Goal: Task Accomplishment & Management: Manage account settings

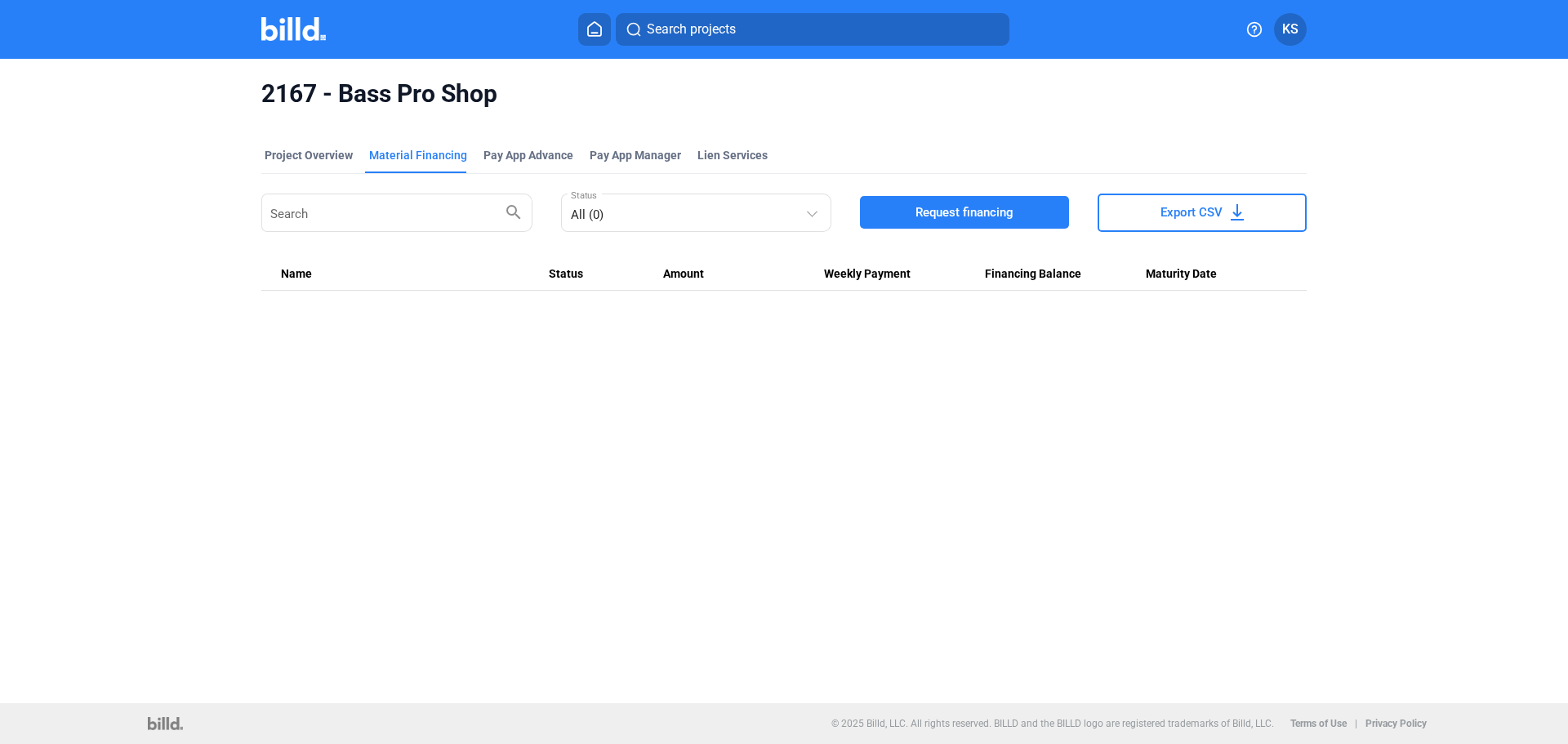
click at [316, 33] on img at bounding box center [293, 29] width 65 height 24
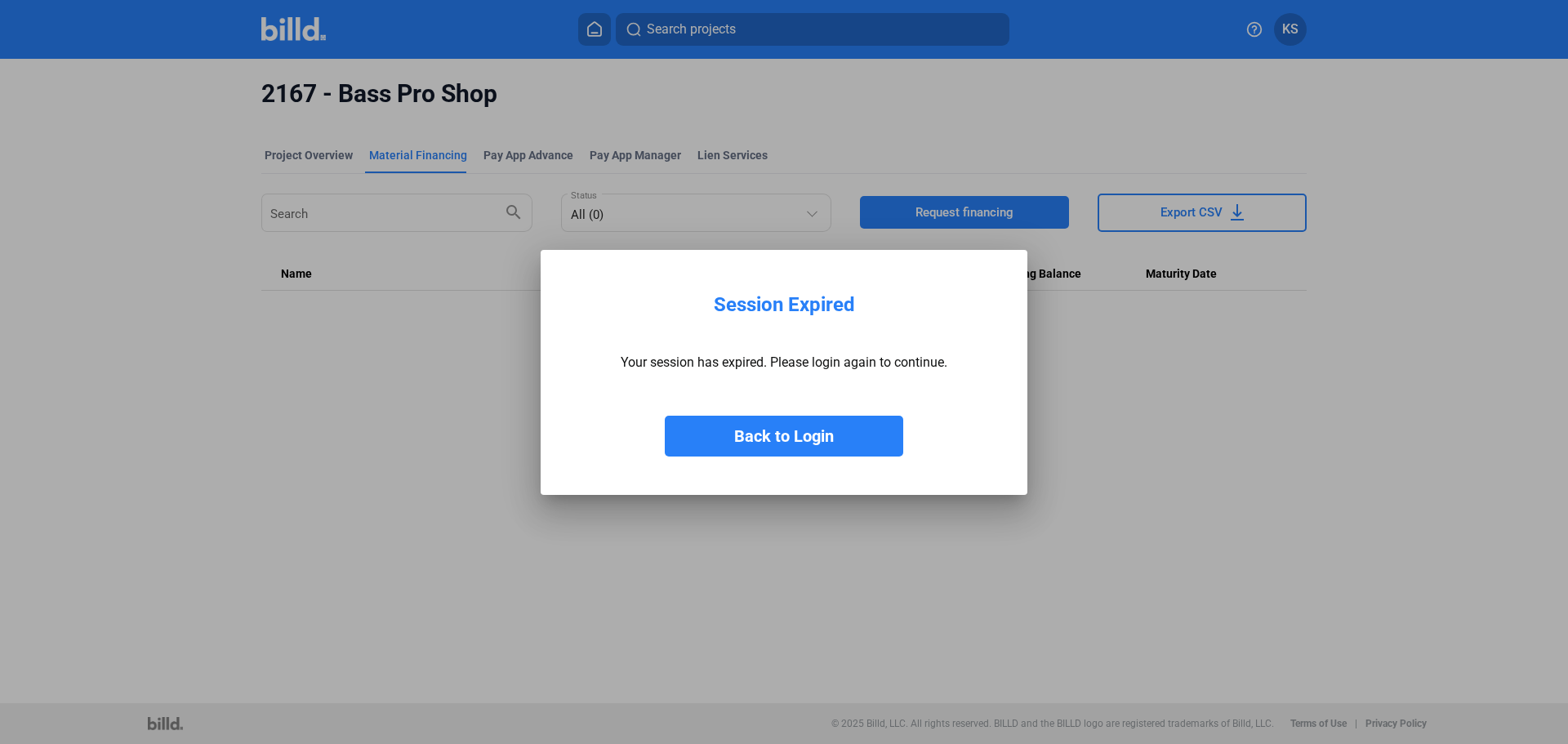
click at [828, 441] on button "Back to Login" at bounding box center [784, 436] width 238 height 41
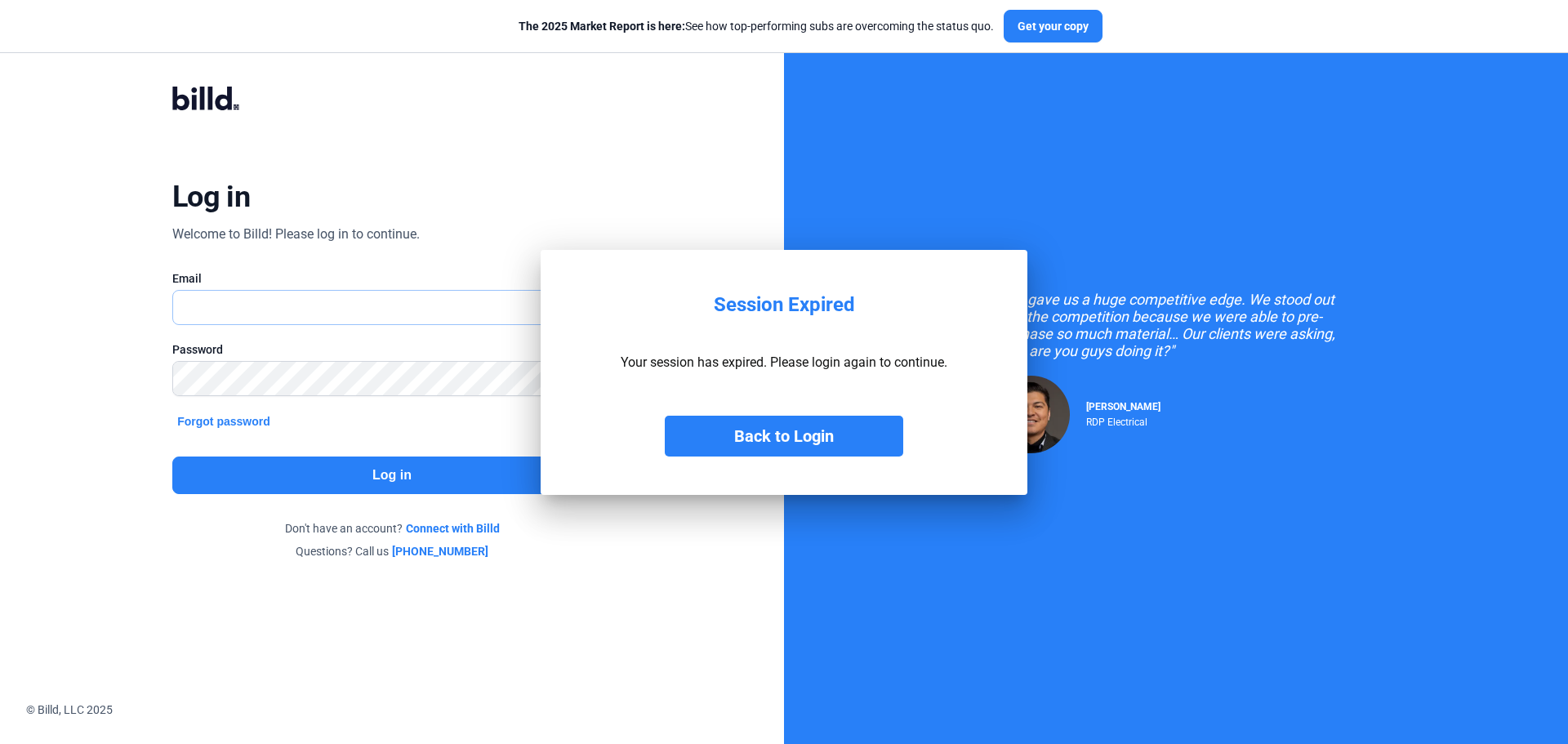
type input "[PERSON_NAME][EMAIL_ADDRESS][DOMAIN_NAME]"
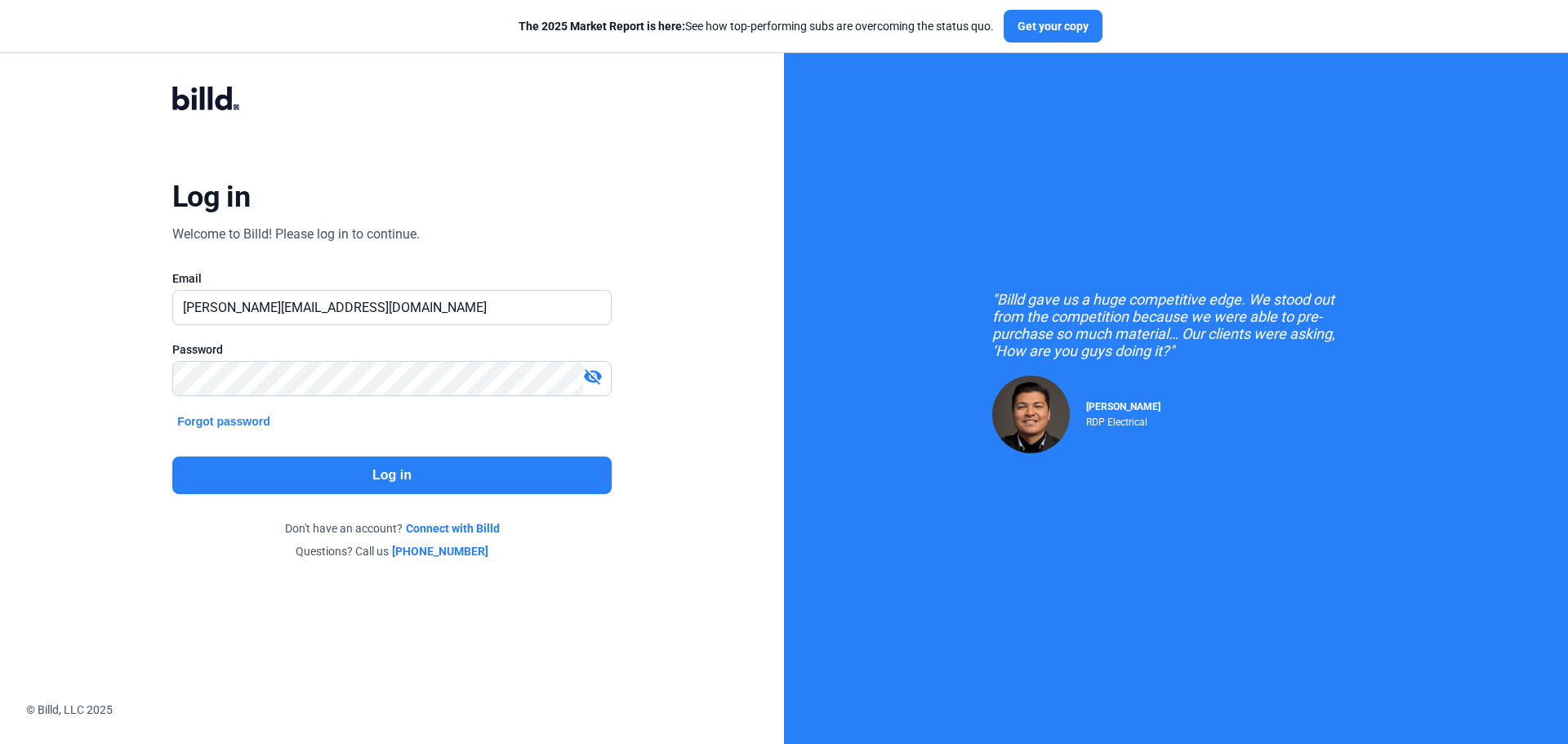
click at [461, 482] on button "Log in" at bounding box center [392, 475] width 439 height 38
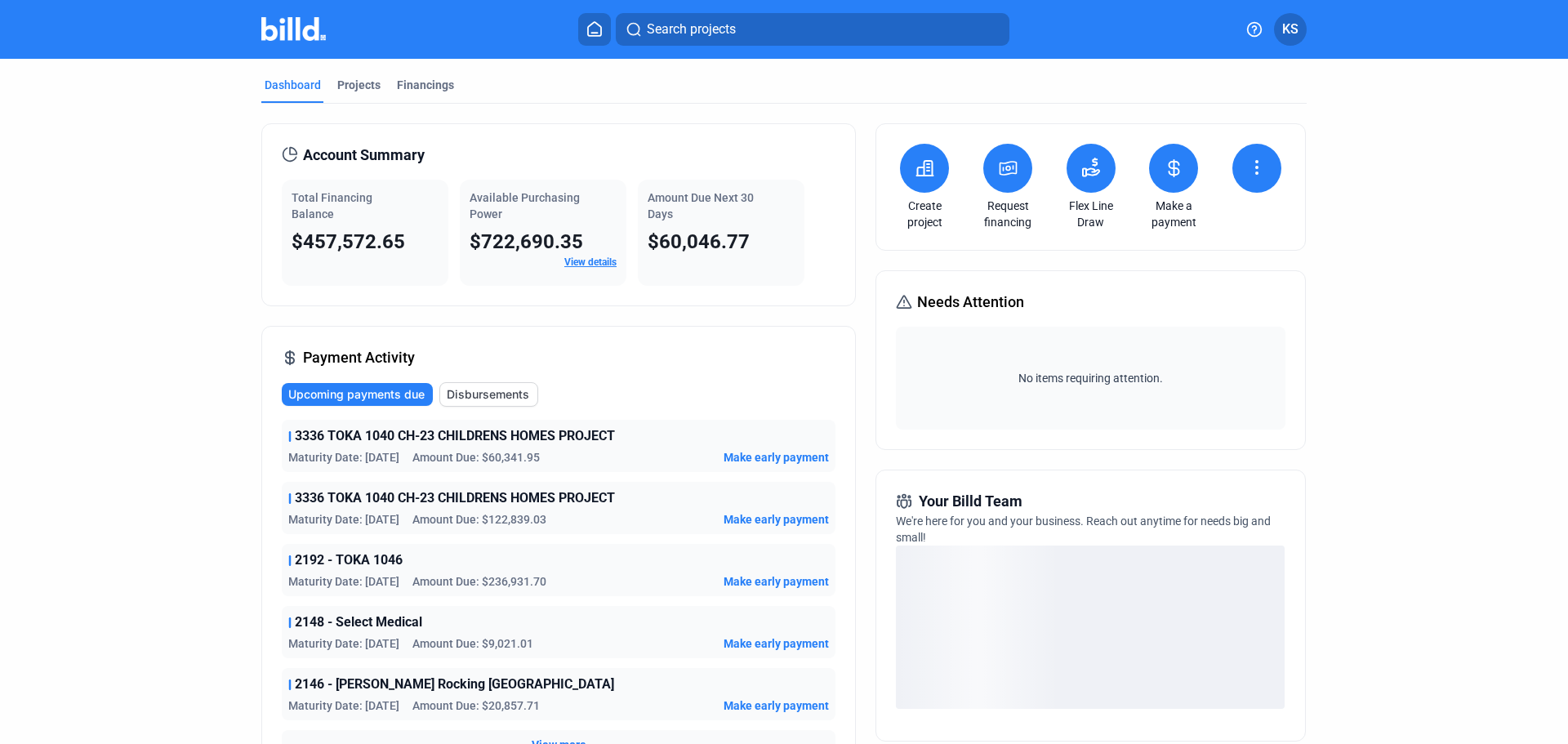
drag, startPoint x: 350, startPoint y: 87, endPoint x: 252, endPoint y: 216, distance: 162.0
click at [350, 87] on div "Projects" at bounding box center [359, 85] width 43 height 16
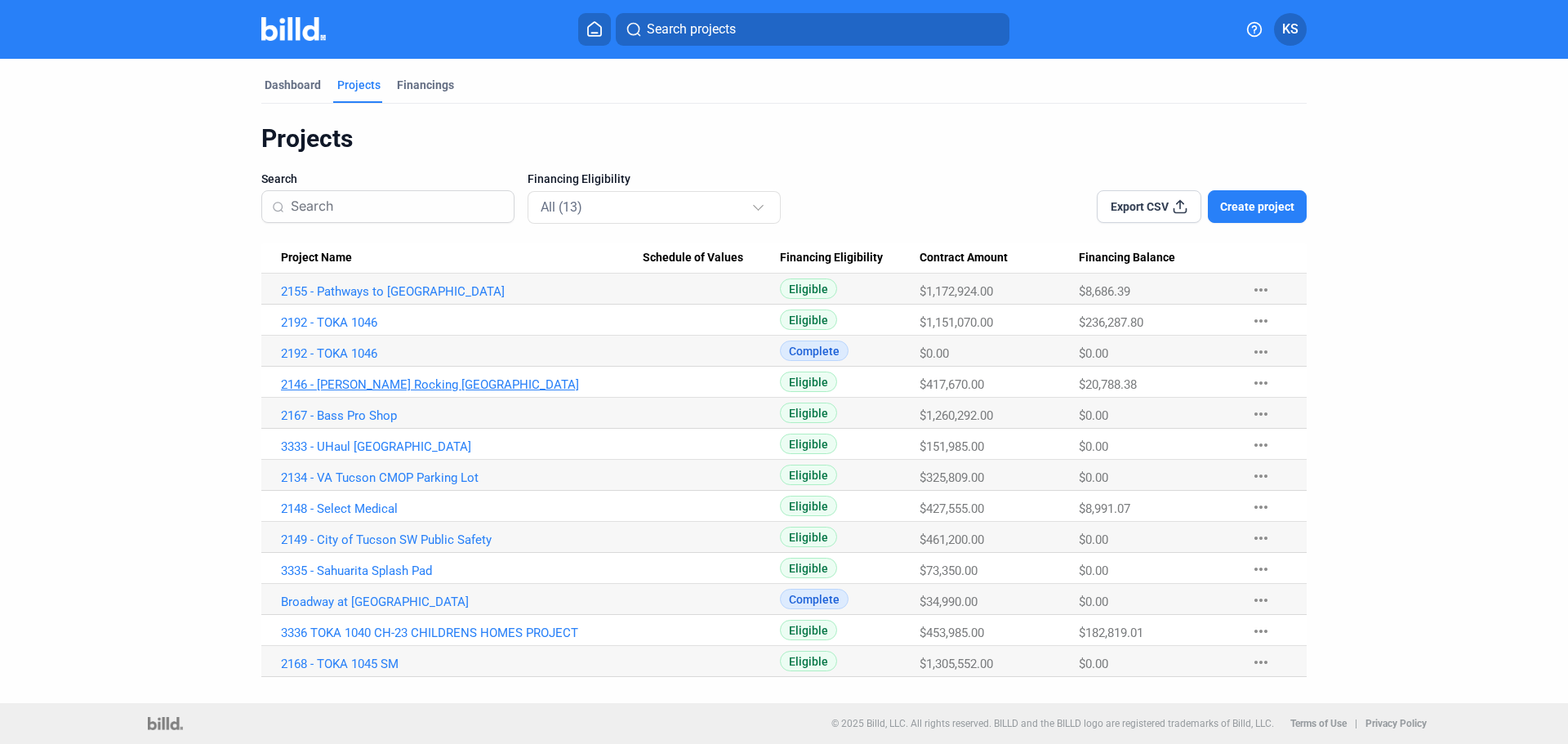
click at [377, 385] on link "2146 - [PERSON_NAME] Rocking [GEOGRAPHIC_DATA]" at bounding box center [461, 385] width 362 height 15
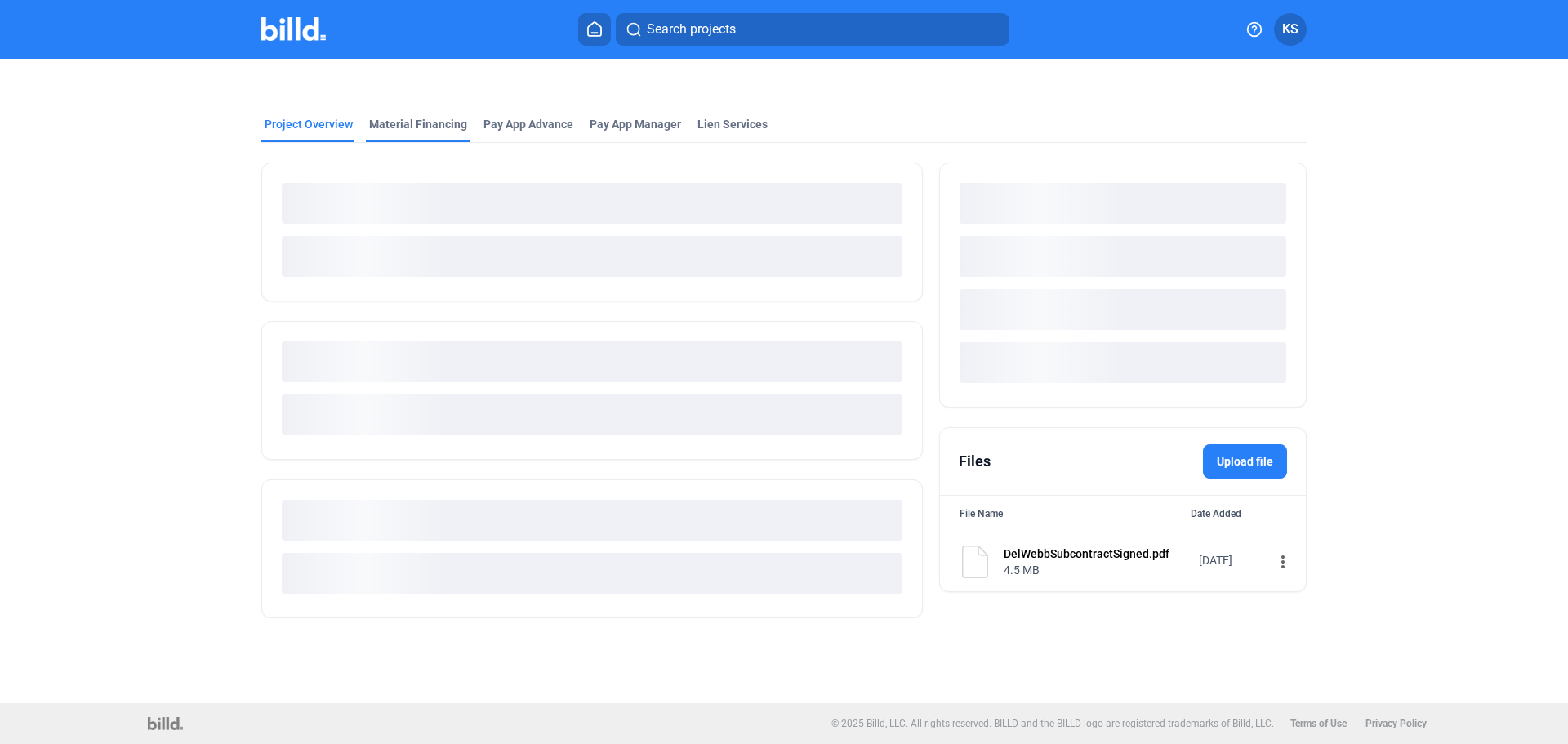
click at [434, 124] on div "Material Financing" at bounding box center [418, 124] width 98 height 16
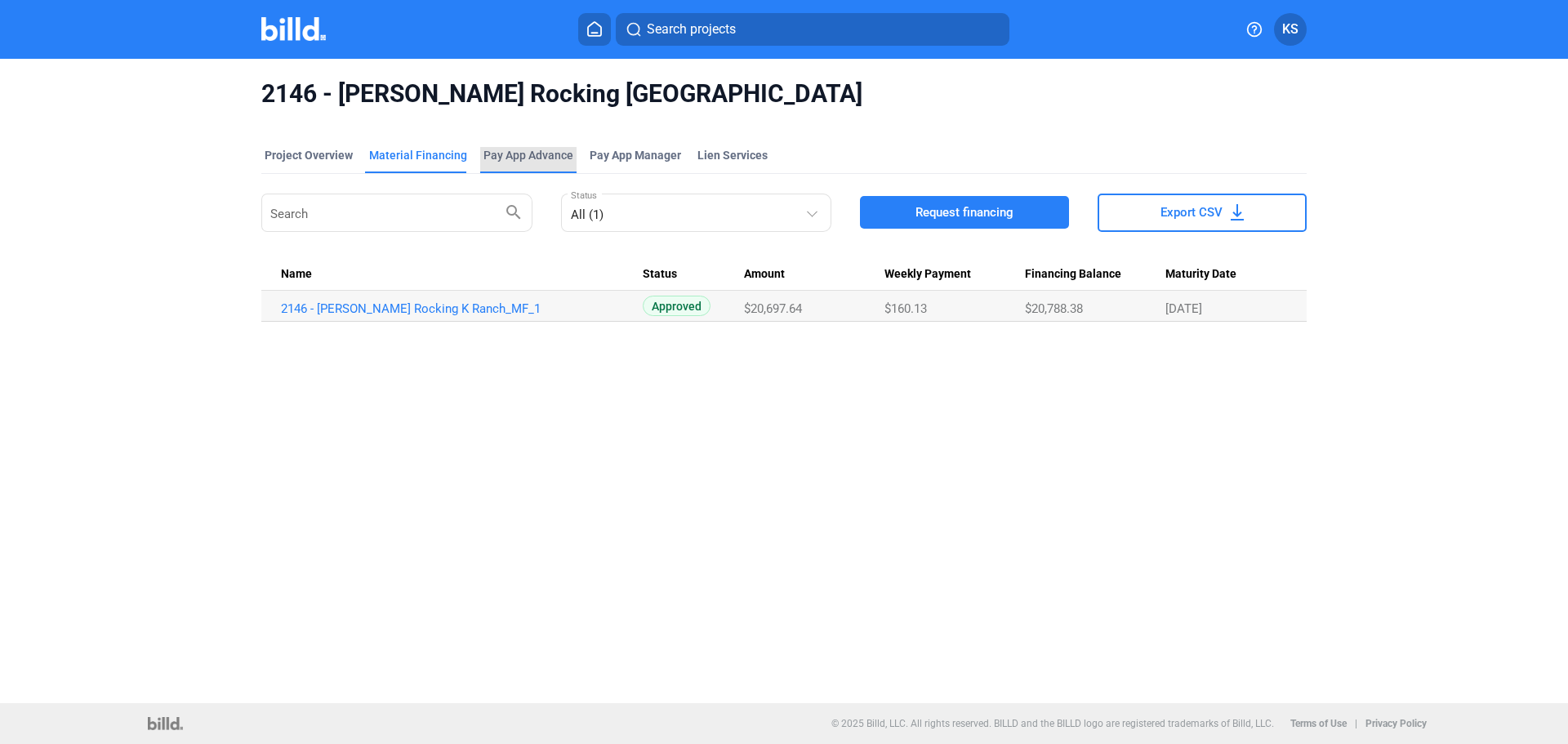
click at [534, 151] on div "Pay App Advance" at bounding box center [528, 155] width 90 height 16
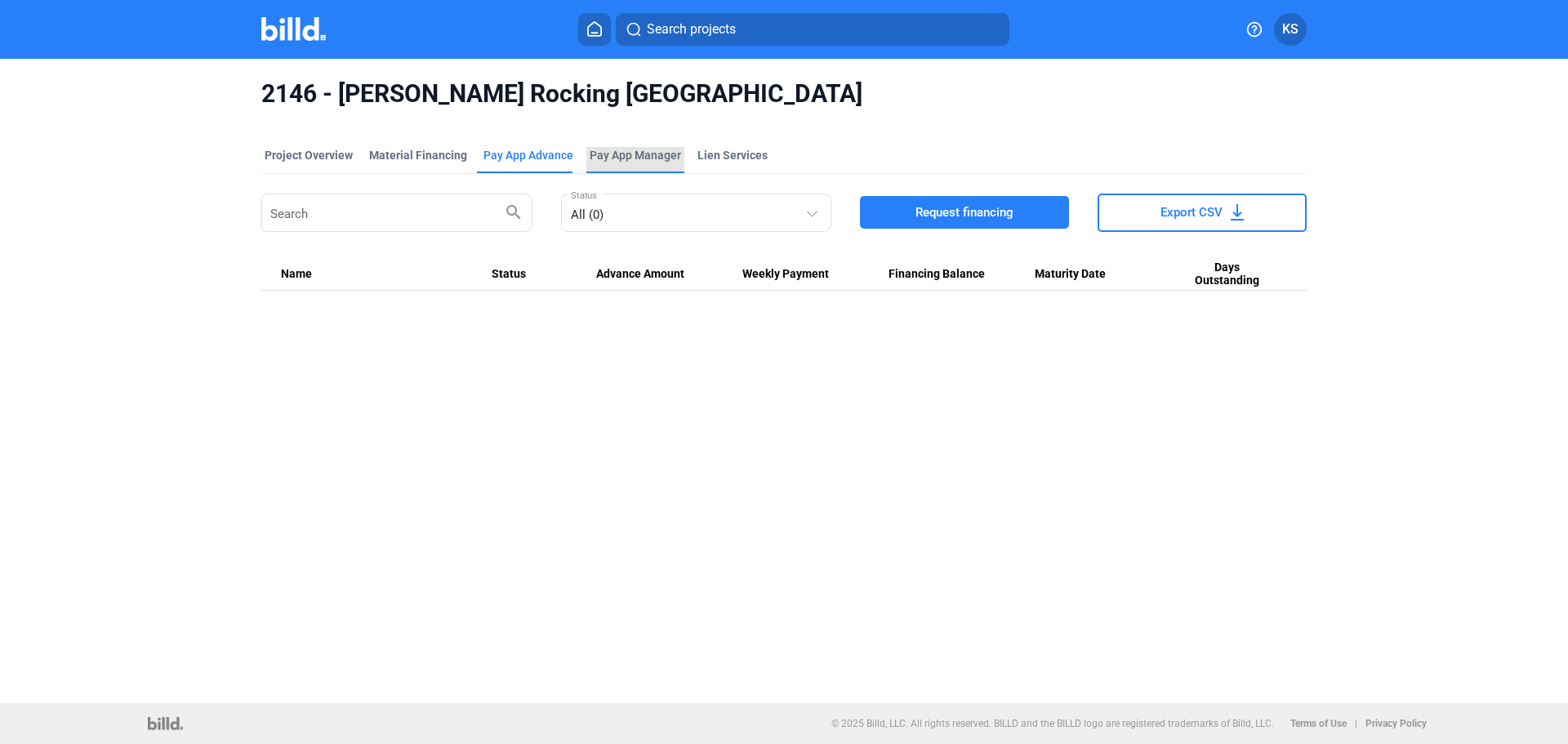
click at [617, 153] on span "Pay App Manager" at bounding box center [635, 155] width 91 height 16
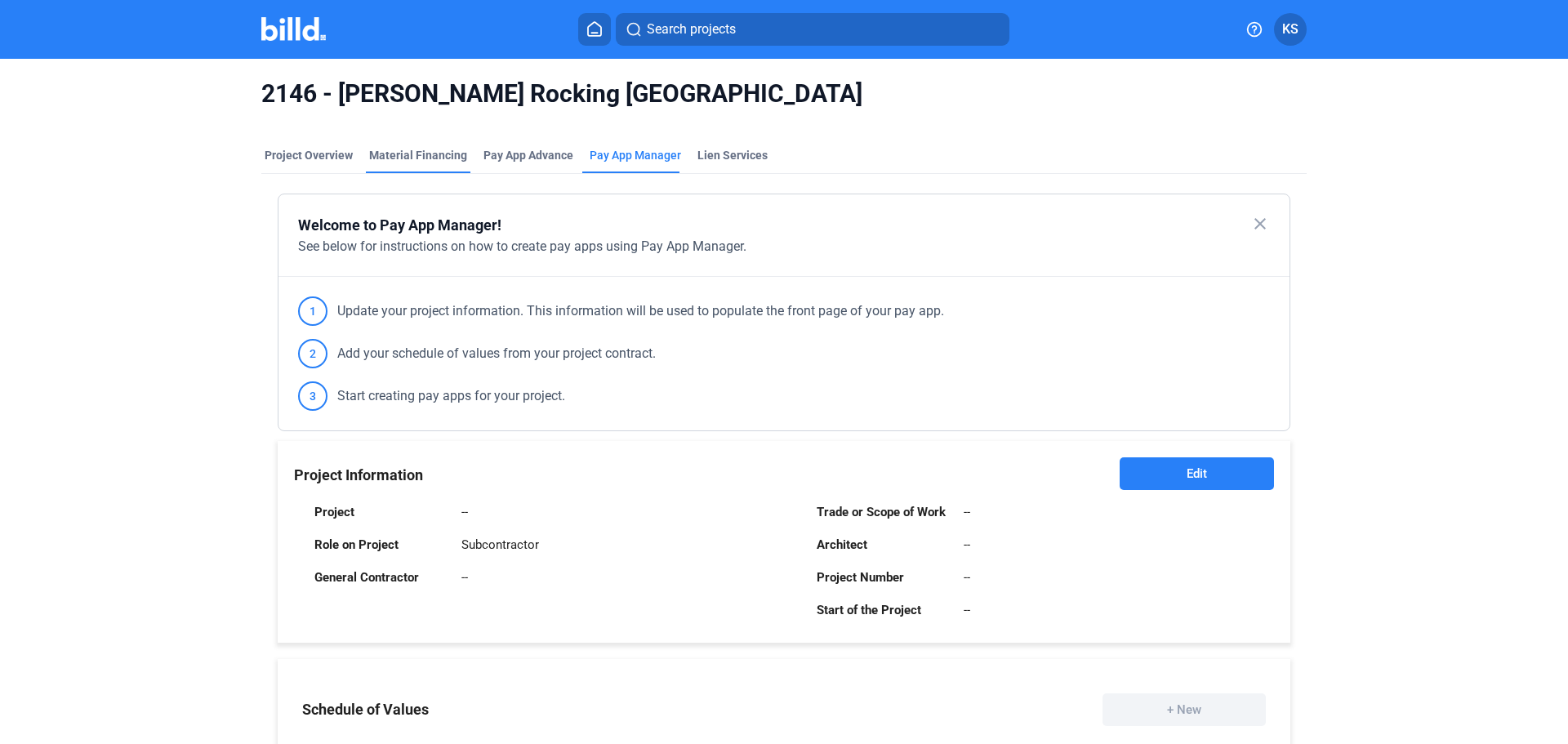
click at [395, 161] on div "Material Financing" at bounding box center [418, 155] width 98 height 16
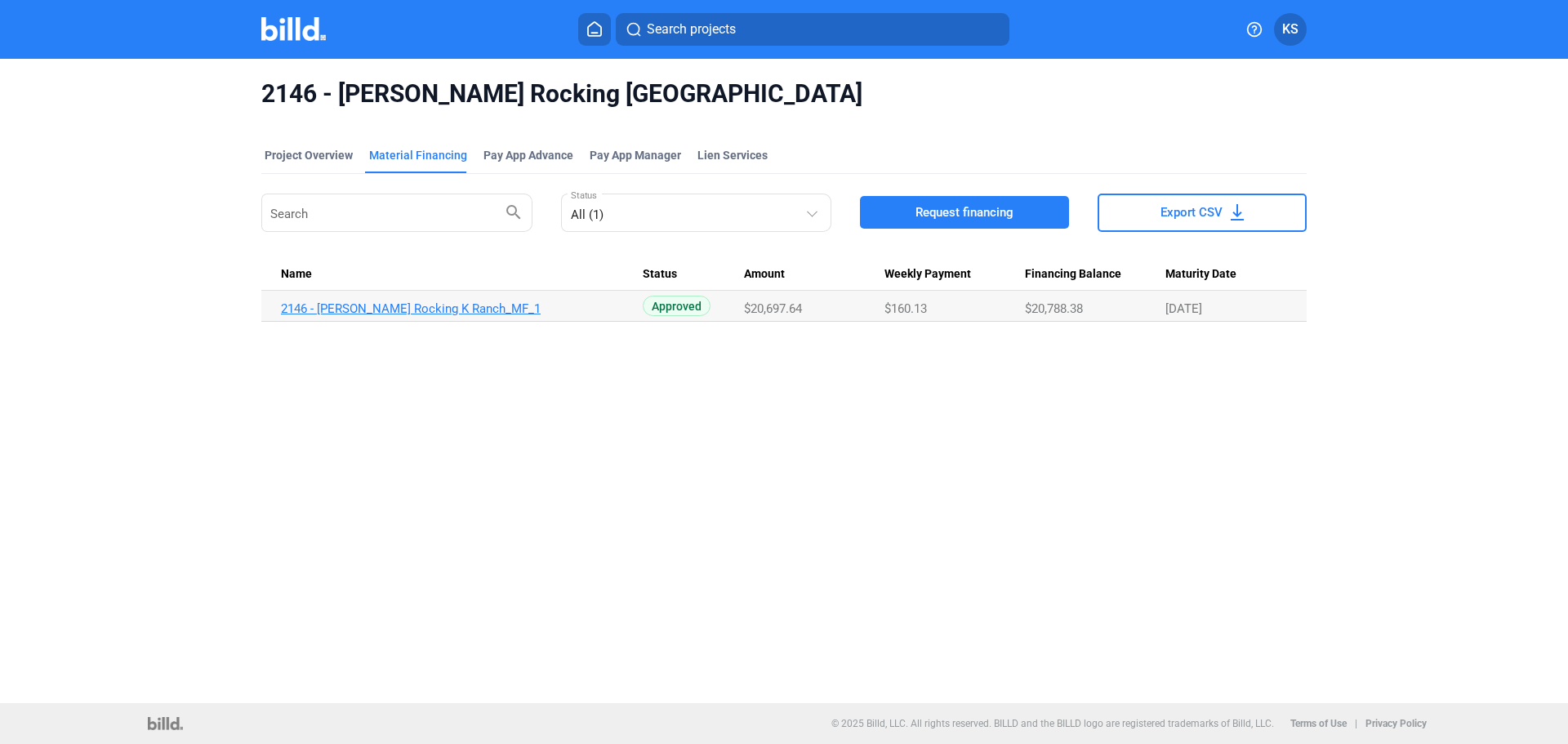
click at [394, 303] on link "2146 - [PERSON_NAME] Rocking K Ranch_MF_1" at bounding box center [461, 309] width 362 height 15
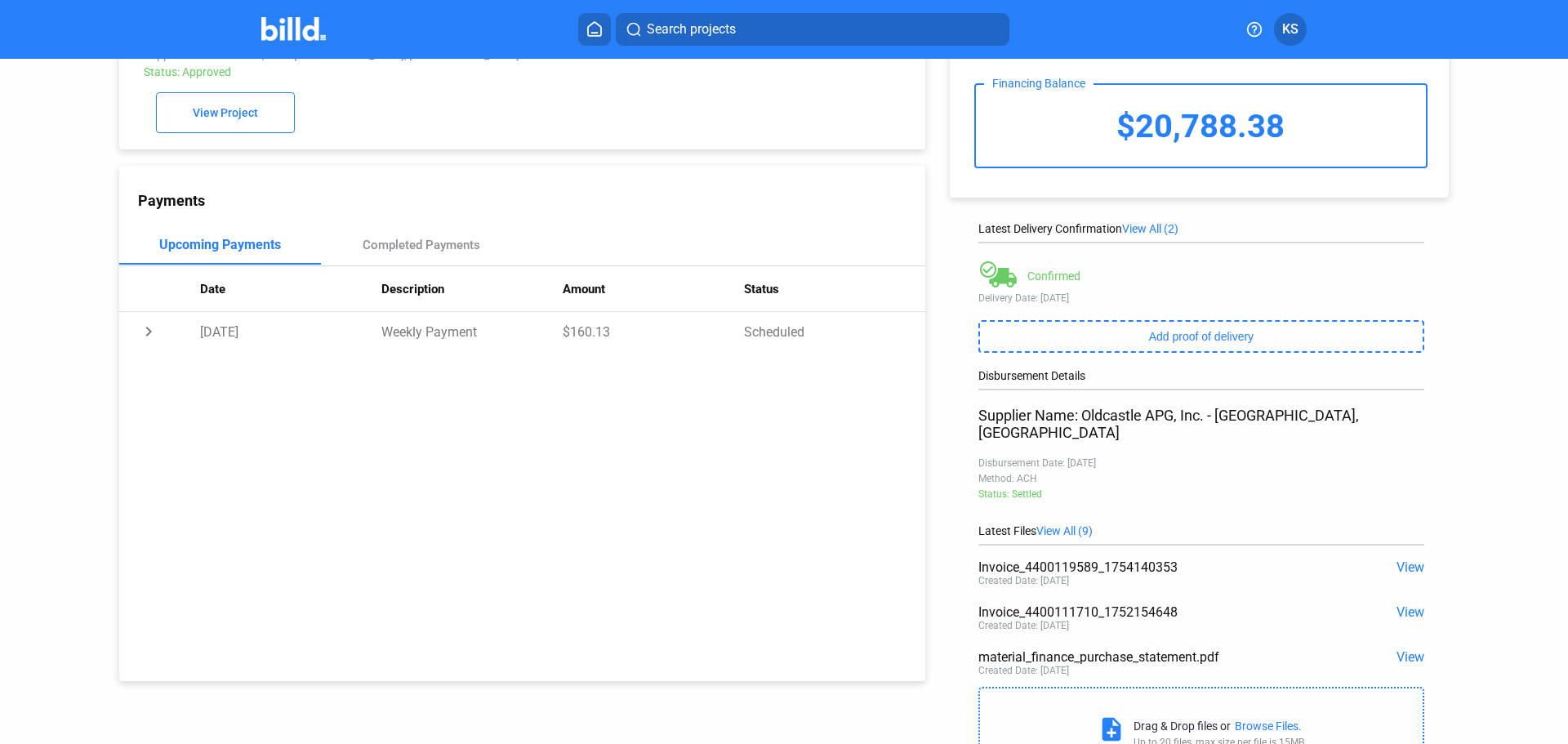
scroll to position [145, 0]
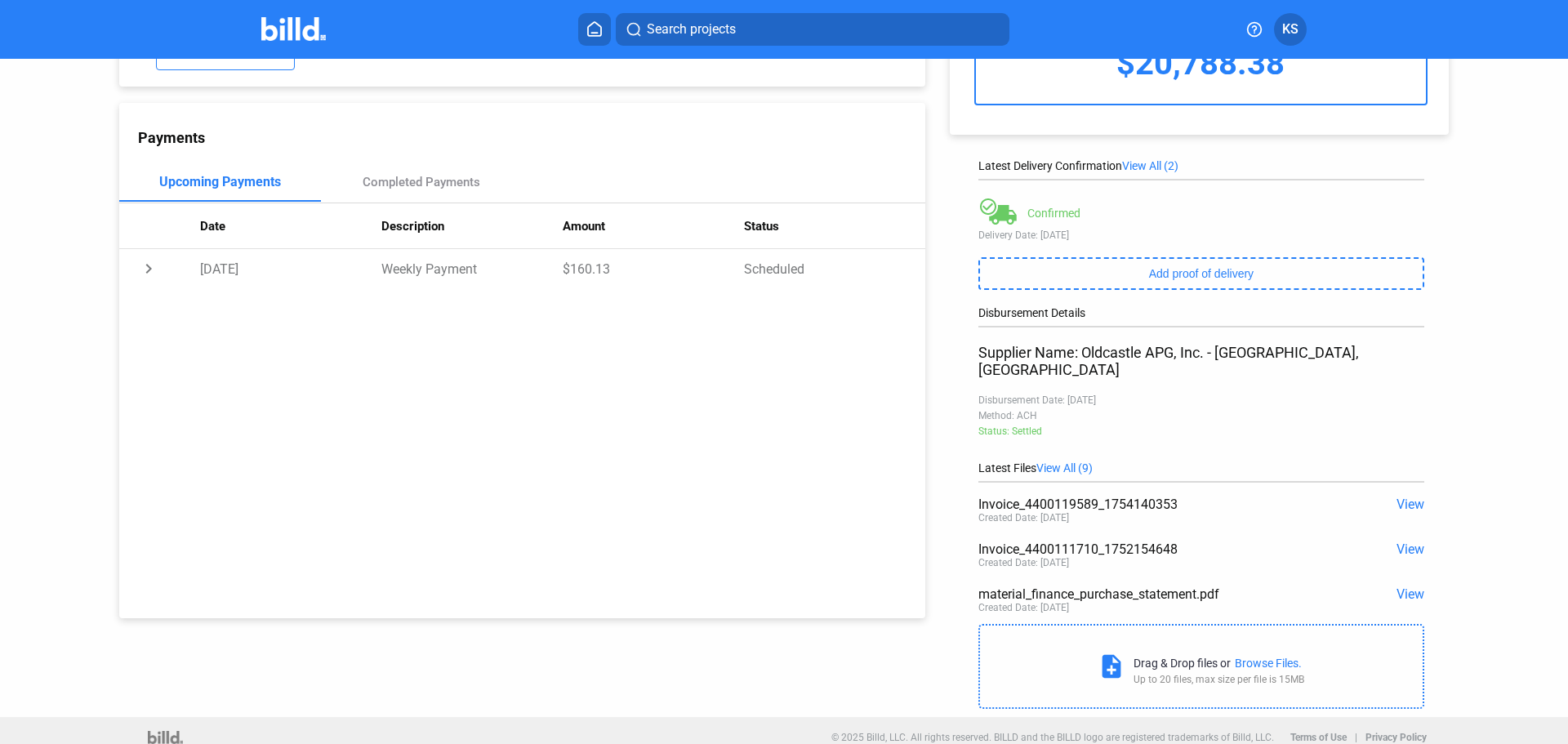
click at [1396, 541] on span "View" at bounding box center [1410, 549] width 28 height 16
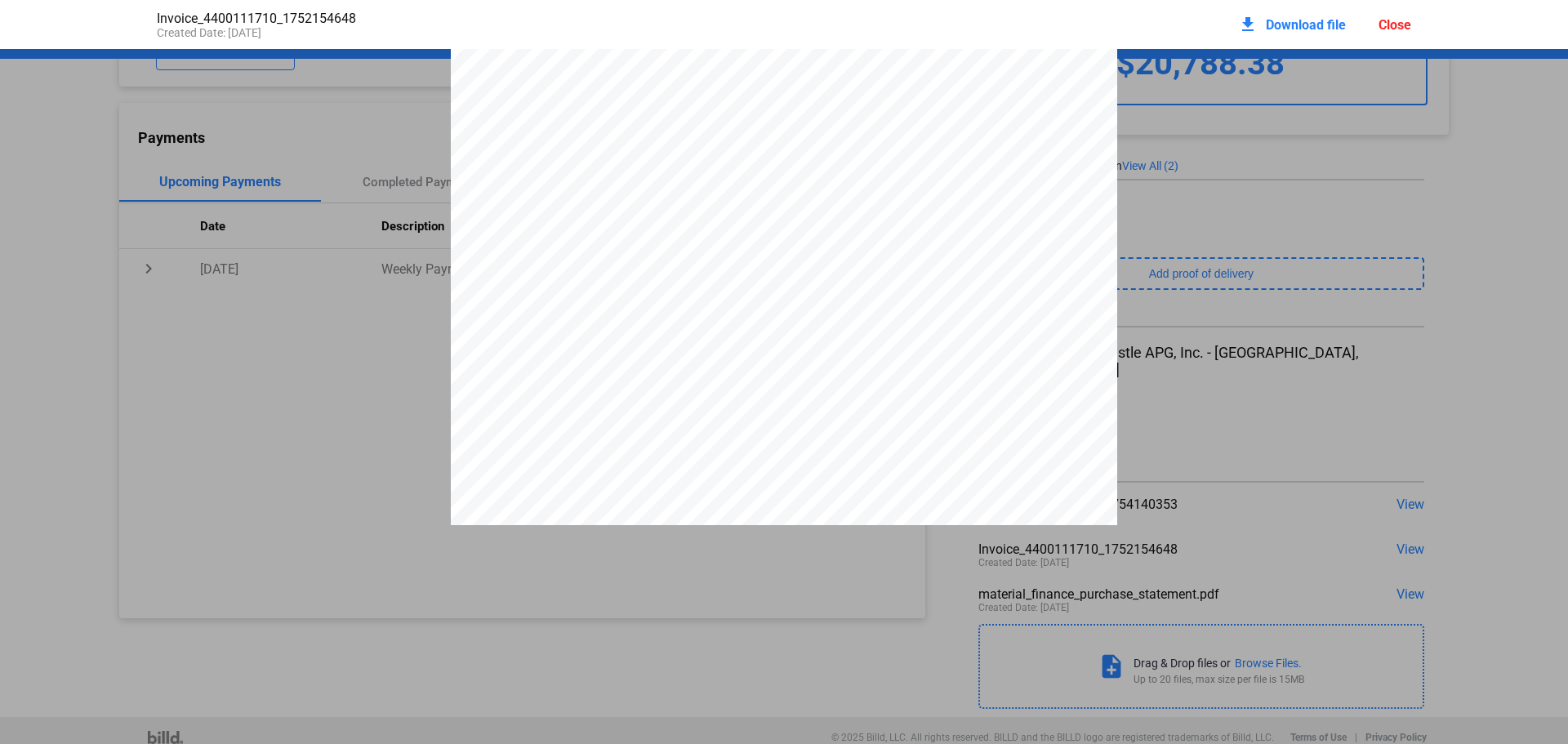
scroll to position [75, 0]
click at [1398, 22] on div "Close" at bounding box center [1395, 25] width 33 height 16
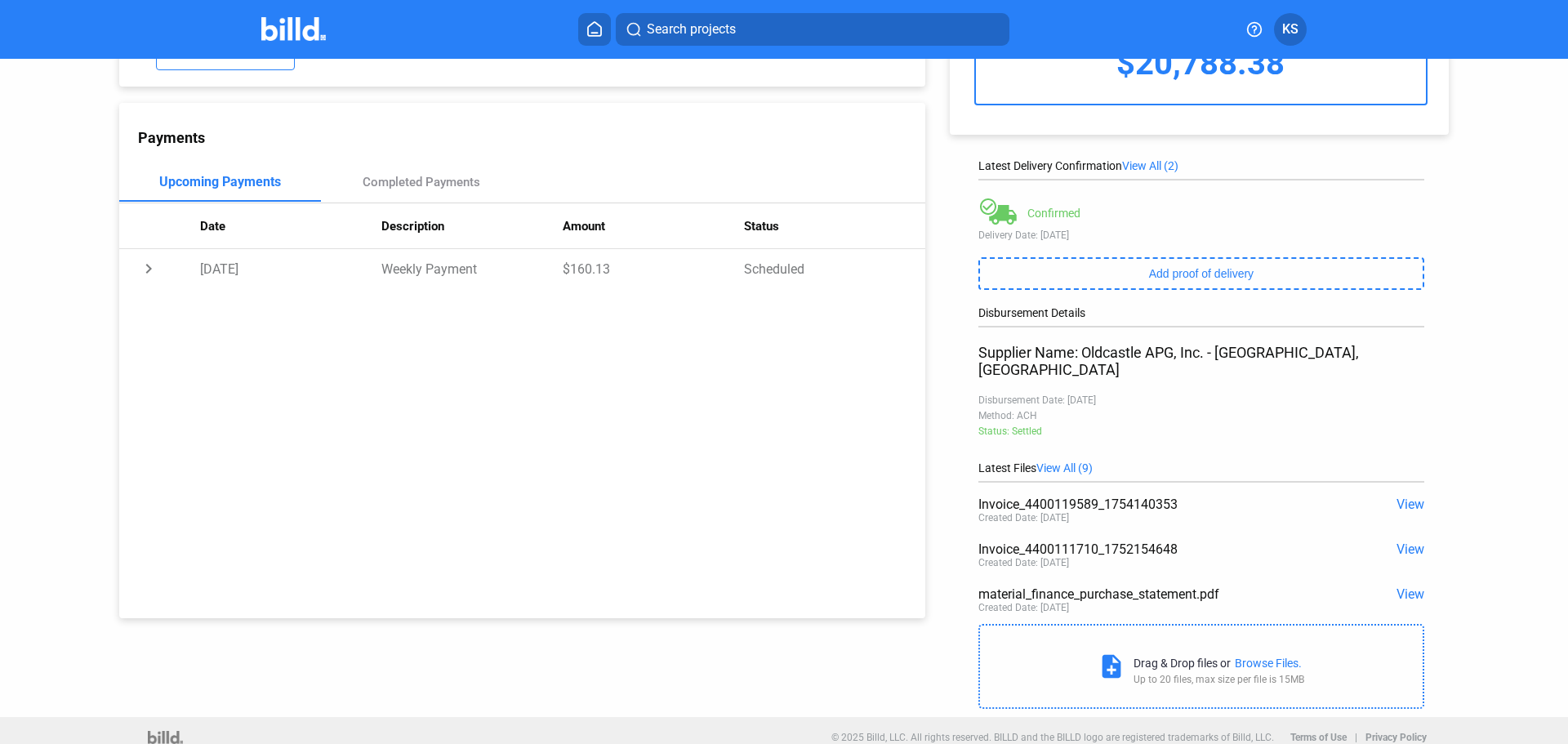
click at [1405, 497] on span "View" at bounding box center [1410, 504] width 28 height 16
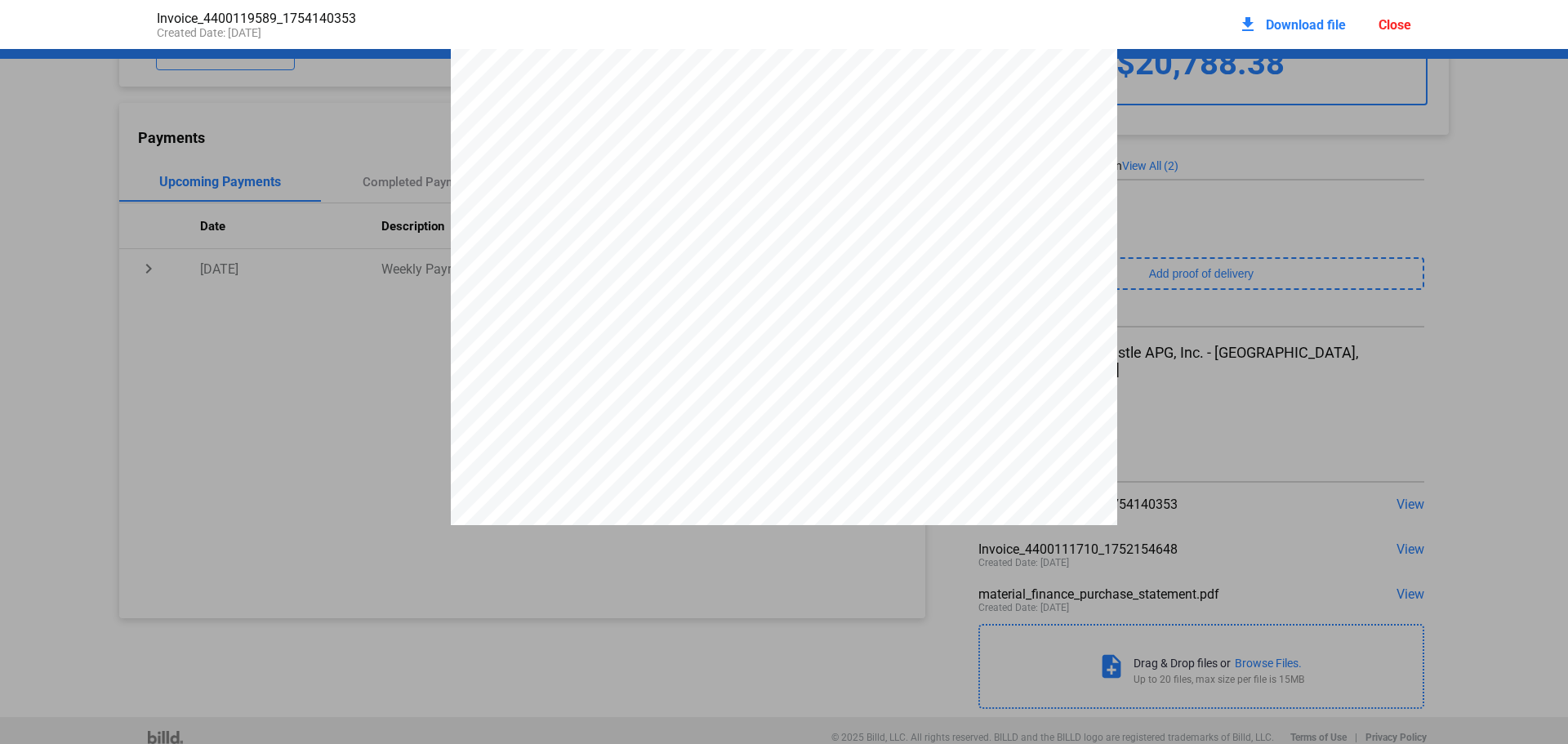
scroll to position [0, 0]
click at [1408, 25] on div "Close" at bounding box center [1395, 25] width 33 height 16
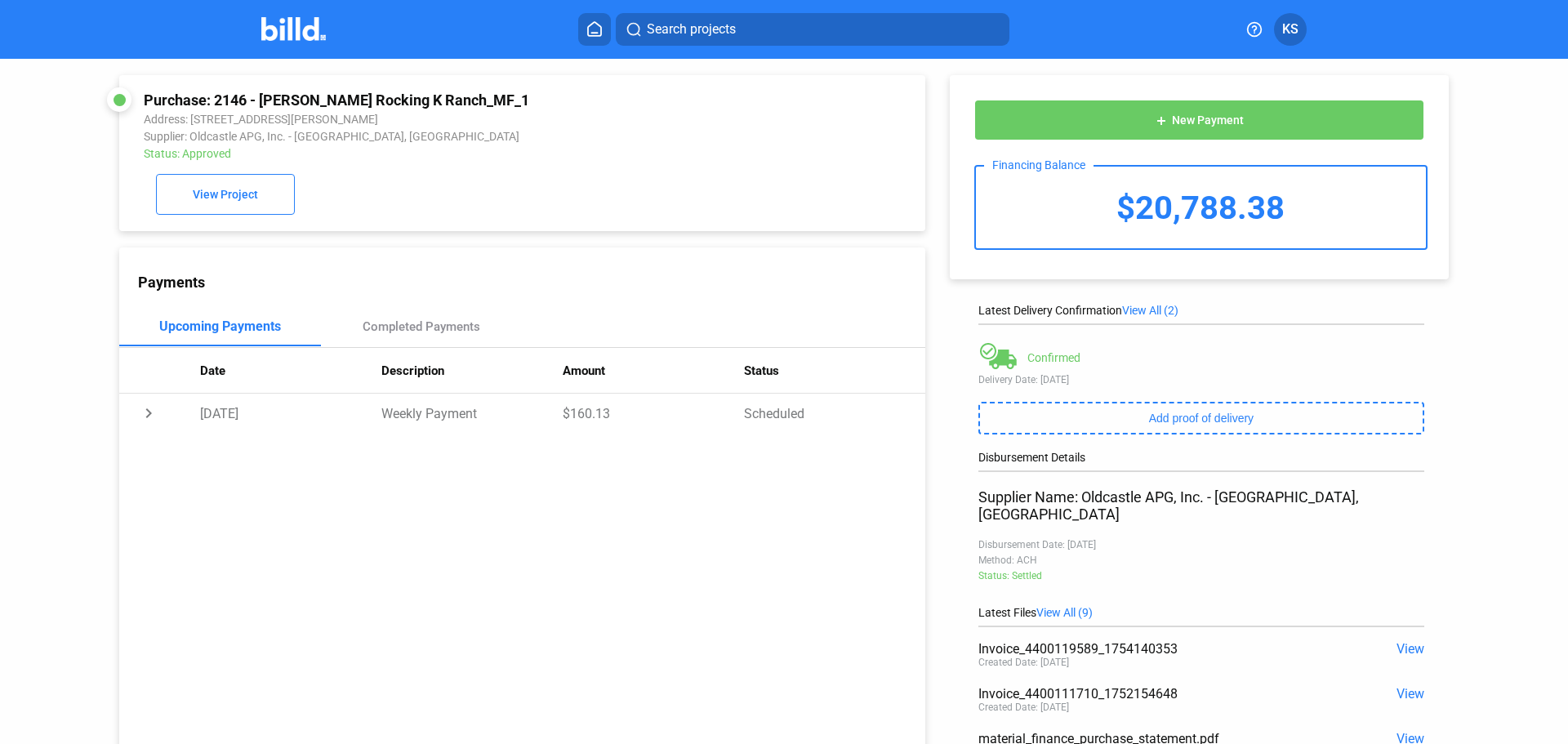
click at [278, 32] on img at bounding box center [293, 29] width 65 height 24
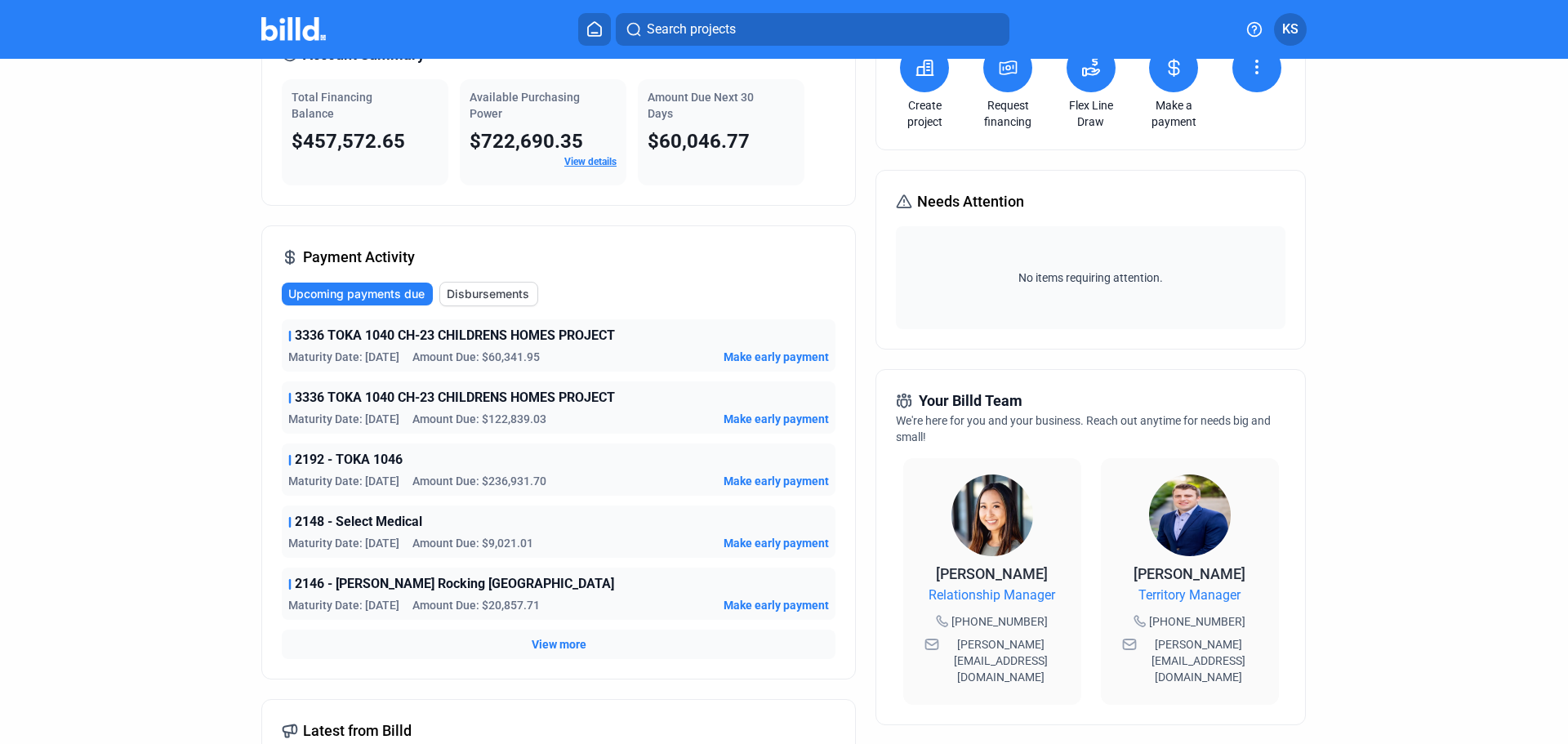
scroll to position [163, 0]
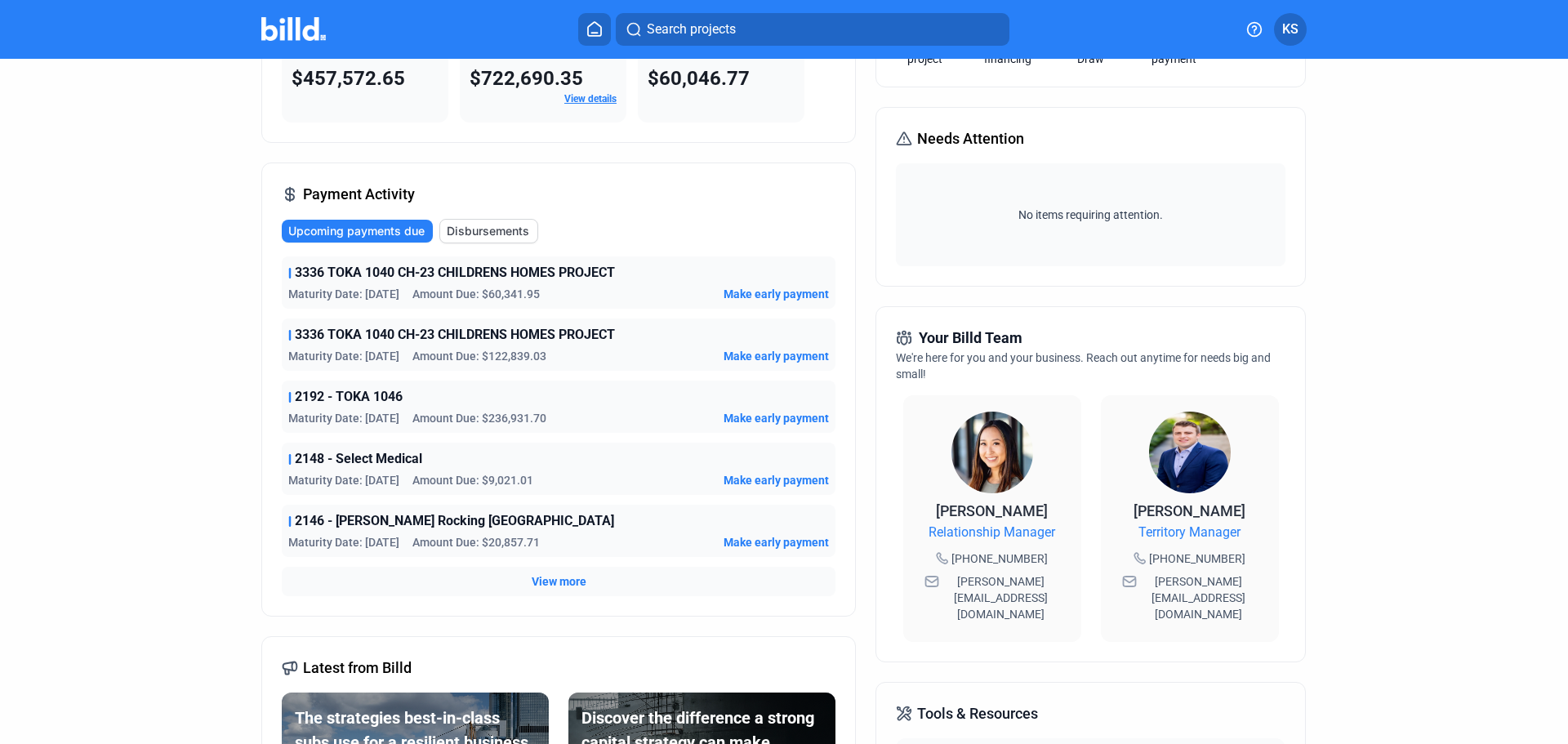
drag, startPoint x: 1049, startPoint y: 580, endPoint x: 953, endPoint y: 583, distance: 96.0
click at [953, 583] on div "[PERSON_NAME] Relationship Manager [PHONE_NUMBER] [EMAIL_ADDRESS][DOMAIN_NAME]" at bounding box center [992, 563] width 145 height 126
copy span "[PERSON_NAME][EMAIL_ADDRESS][DOMAIN_NAME]"
